Goal: Information Seeking & Learning: Learn about a topic

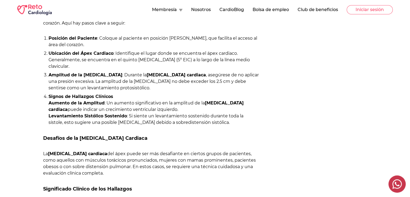
scroll to position [269, 0]
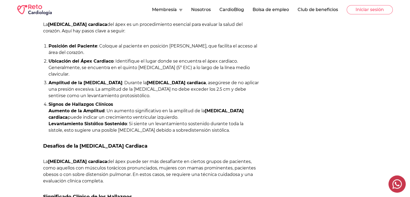
drag, startPoint x: 48, startPoint y: 44, endPoint x: 249, endPoint y: 131, distance: 218.4
click at [249, 131] on ol "Posición del Paciente : Coloque al paciente en posición [PERSON_NAME], que faci…" at bounding box center [151, 88] width 216 height 91
copy ol "Posición del Paciente : Coloque al paciente en posición [PERSON_NAME], que faci…"
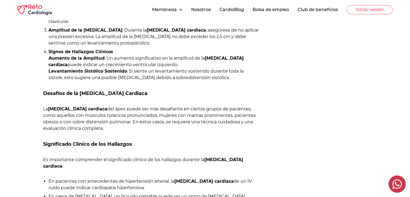
scroll to position [323, 0]
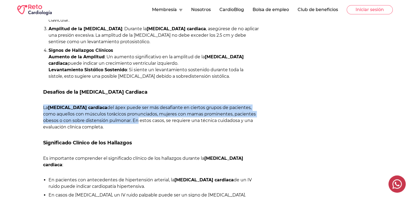
drag, startPoint x: 43, startPoint y: 106, endPoint x: 117, endPoint y: 119, distance: 75.4
click at [117, 119] on p "La [MEDICAL_DATA] cardiaca del ápex puede ser más desafiante en ciertos grupos …" at bounding box center [151, 117] width 216 height 26
click at [112, 121] on p "La [MEDICAL_DATA] cardiaca del ápex puede ser más desafiante en ciertos grupos …" at bounding box center [151, 117] width 216 height 26
drag, startPoint x: 115, startPoint y: 122, endPoint x: 40, endPoint y: 110, distance: 76.3
click at [40, 110] on div "[PERSON_NAME] [DATE] [PERSON_NAME] La [MEDICAL_DATA] cardiaca es una técnica cr…" at bounding box center [138, 55] width 242 height 585
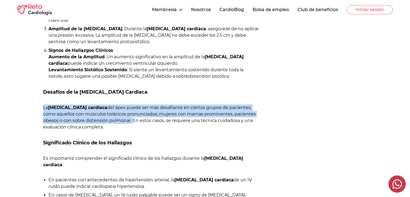
drag, startPoint x: 84, startPoint y: 105, endPoint x: 98, endPoint y: 107, distance: 14.0
click at [98, 107] on p "La [MEDICAL_DATA] cardiaca del ápex puede ser más desafiante en ciertos grupos …" at bounding box center [151, 117] width 216 height 26
copy p "La [MEDICAL_DATA] cardiaca del ápex puede ser más desafiante en ciertos grupos …"
